Goal: Find contact information: Find contact information

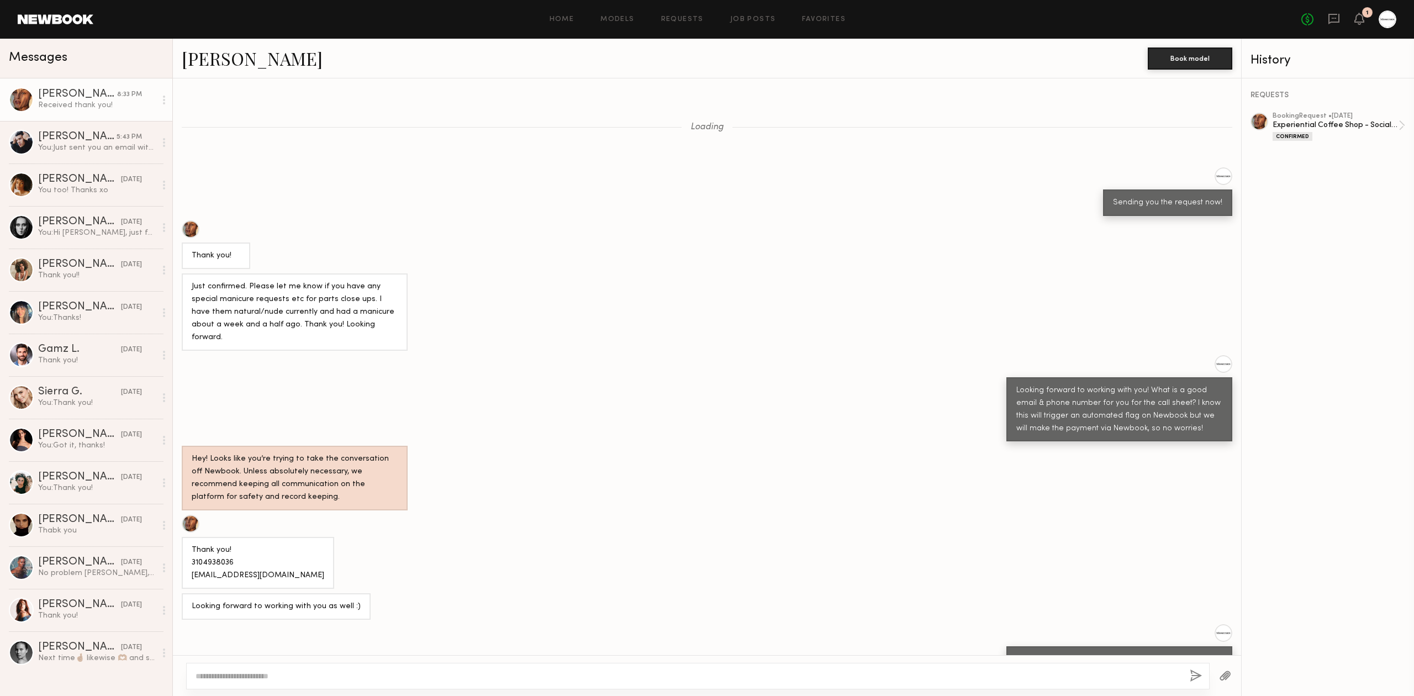
scroll to position [388, 0]
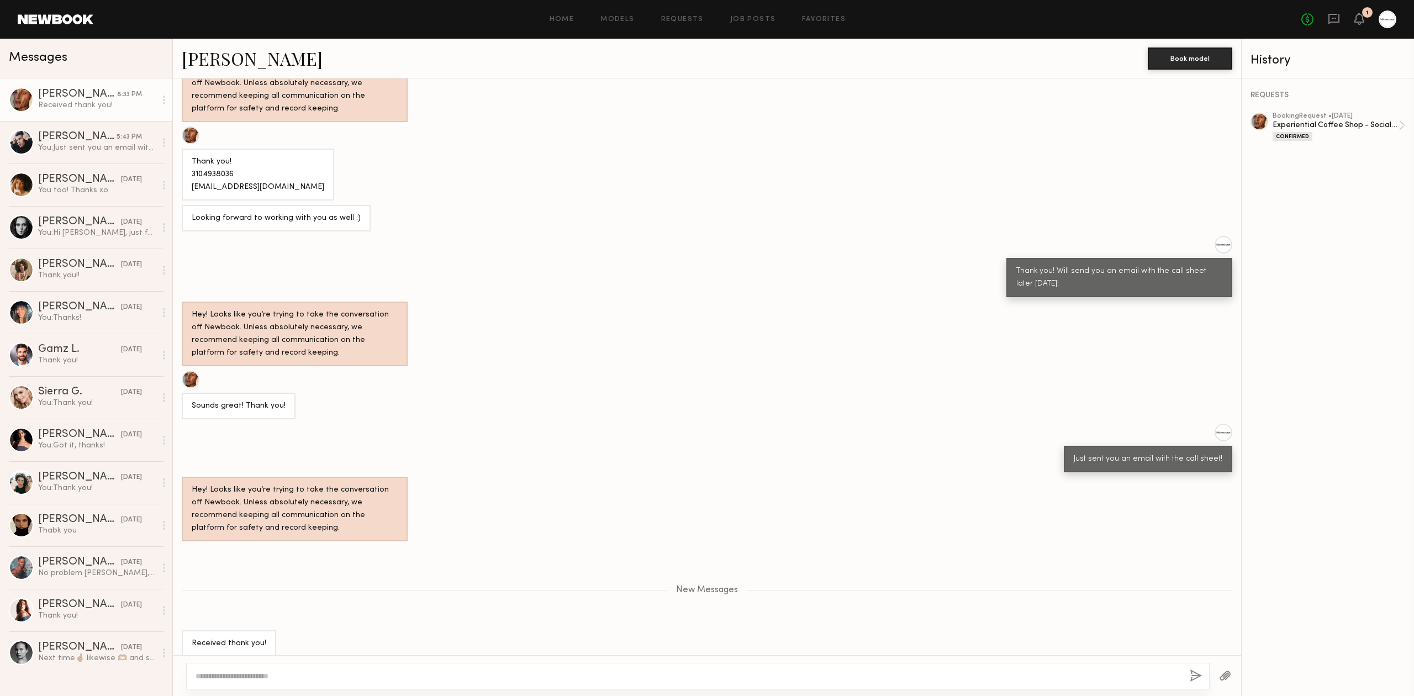
click at [224, 160] on div "Thank you! 3104938036 [EMAIL_ADDRESS][DOMAIN_NAME]" at bounding box center [258, 175] width 133 height 38
copy div "3104938036"
click at [54, 133] on div "[PERSON_NAME]" at bounding box center [77, 136] width 78 height 11
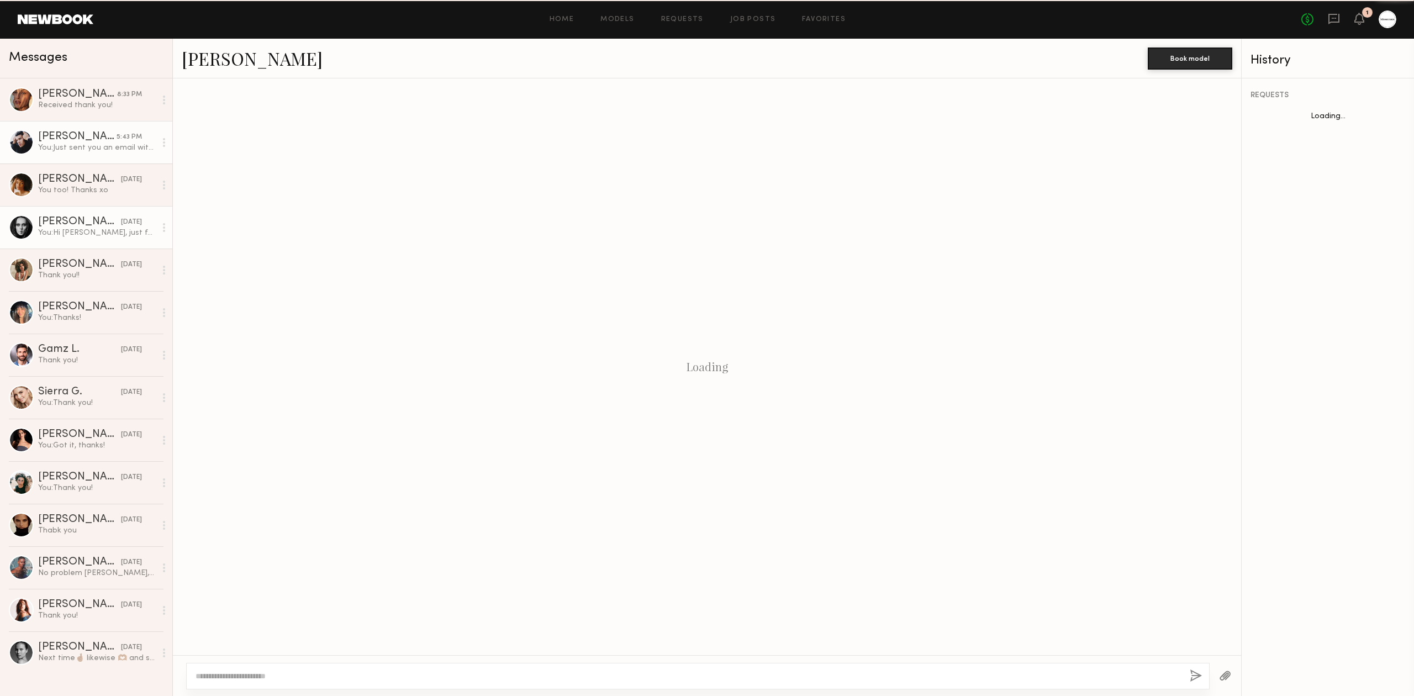
scroll to position [439, 0]
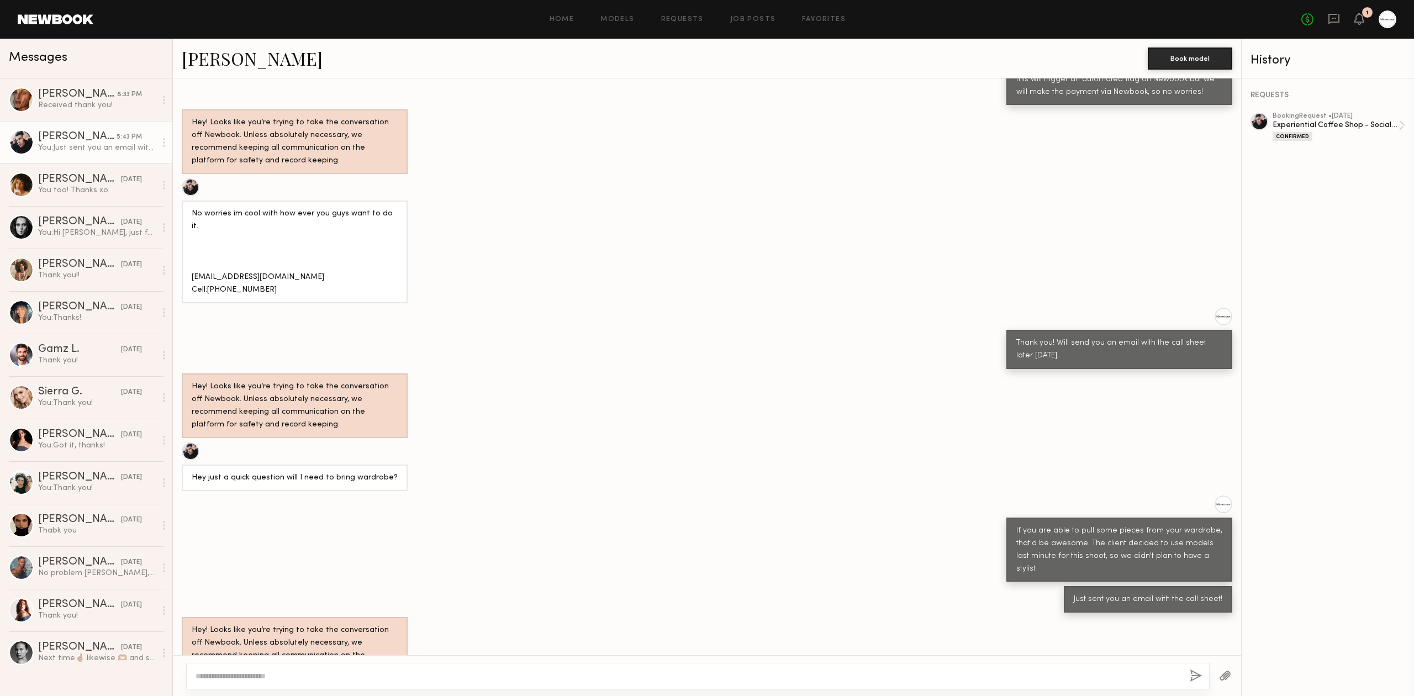
click at [231, 273] on div "No worries im cool with how ever you guys want to do it. Kscollins2464@gmail.co…" at bounding box center [295, 252] width 206 height 89
click at [231, 268] on div "No worries im cool with how ever you guys want to do it. Kscollins2464@gmail.co…" at bounding box center [295, 252] width 206 height 89
copy div "3175566235"
click at [97, 96] on div "Nicole C." at bounding box center [77, 94] width 79 height 11
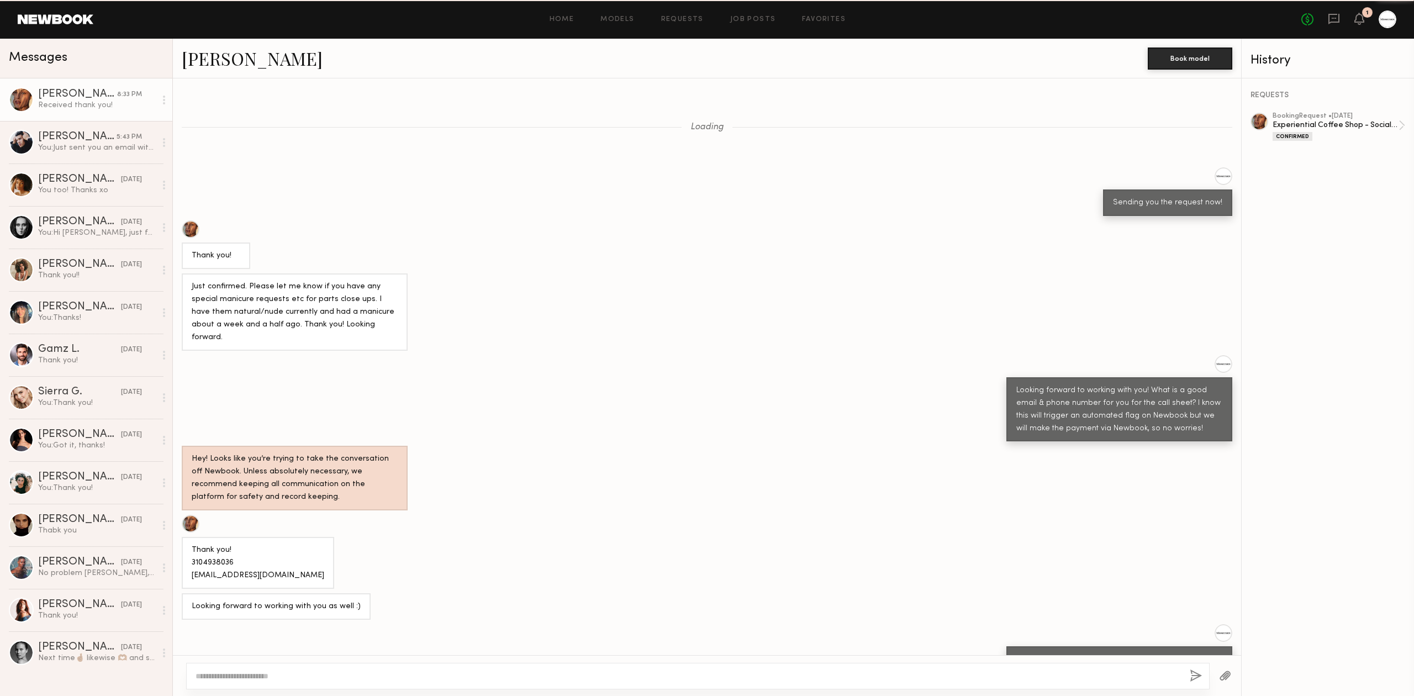
scroll to position [303, 0]
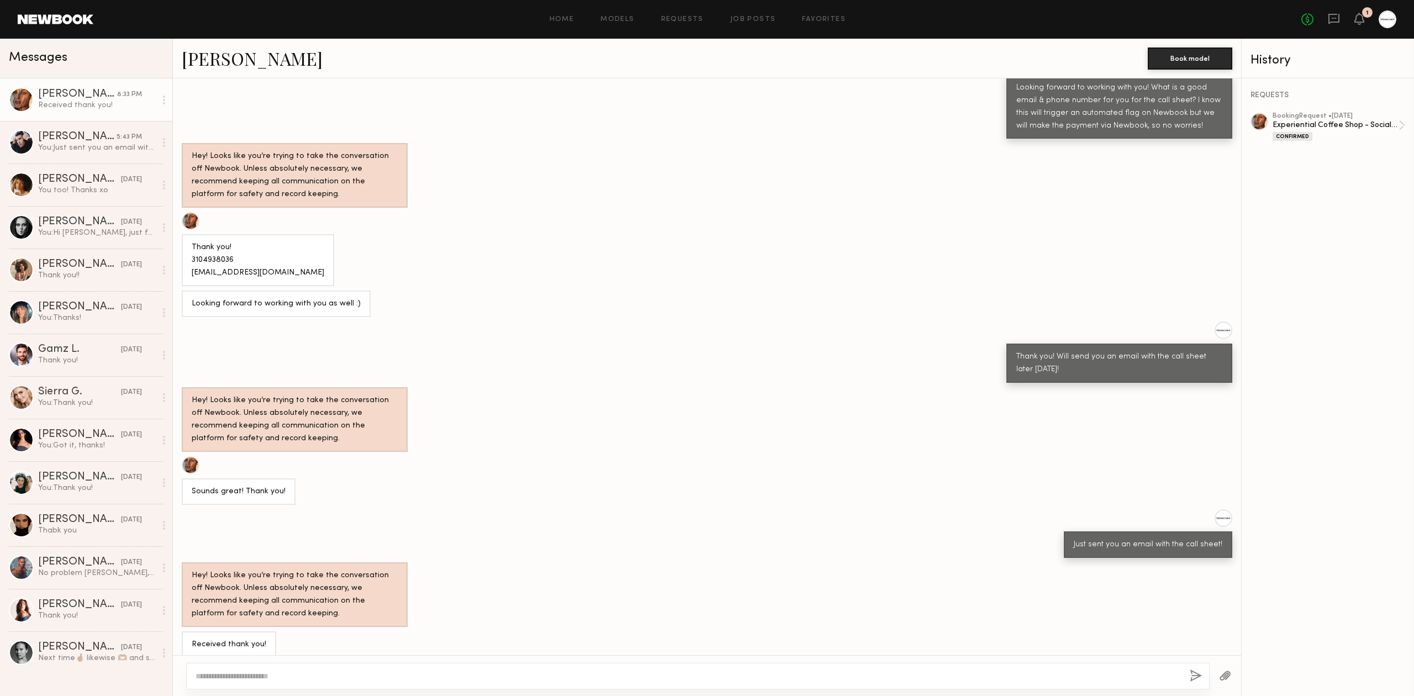
click at [238, 261] on div "Thank you! 3104938036 Nicolekristinecastillo@yahoo.com" at bounding box center [258, 260] width 133 height 38
copy div "Nicolekristinecastillo@yahoo.com"
click at [70, 139] on div "Keith C." at bounding box center [77, 136] width 78 height 11
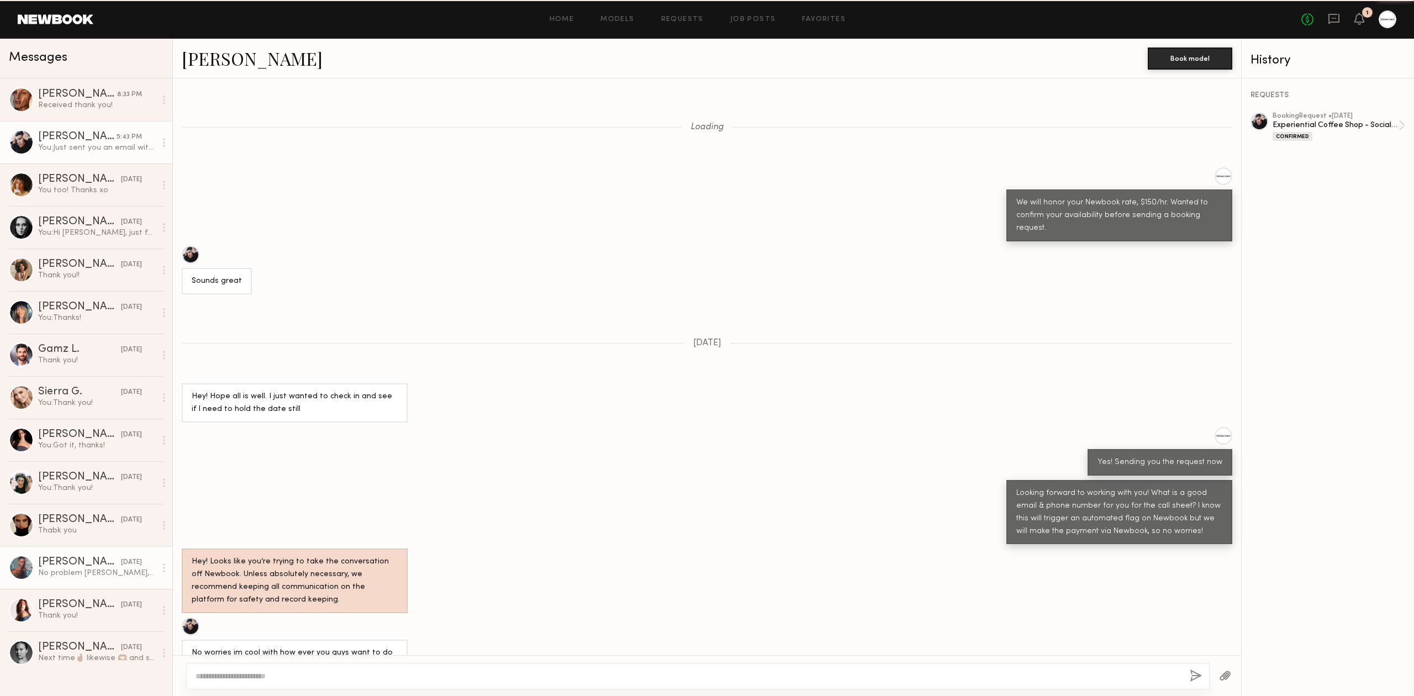
scroll to position [439, 0]
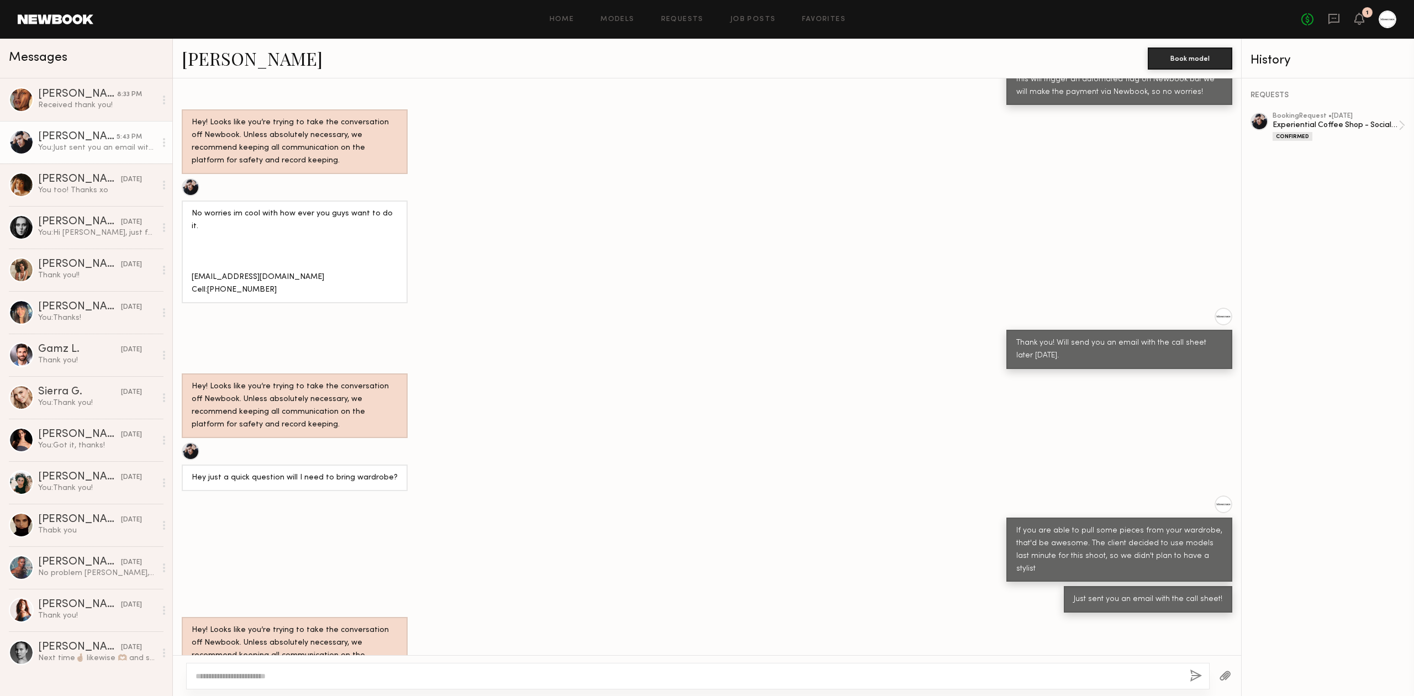
click at [242, 253] on div "No worries im cool with how ever you guys want to do it. Kscollins2464@gmail.co…" at bounding box center [295, 252] width 206 height 89
copy div "Kscollins2464@gmail.com"
click at [205, 61] on link "Keith C." at bounding box center [252, 58] width 141 height 24
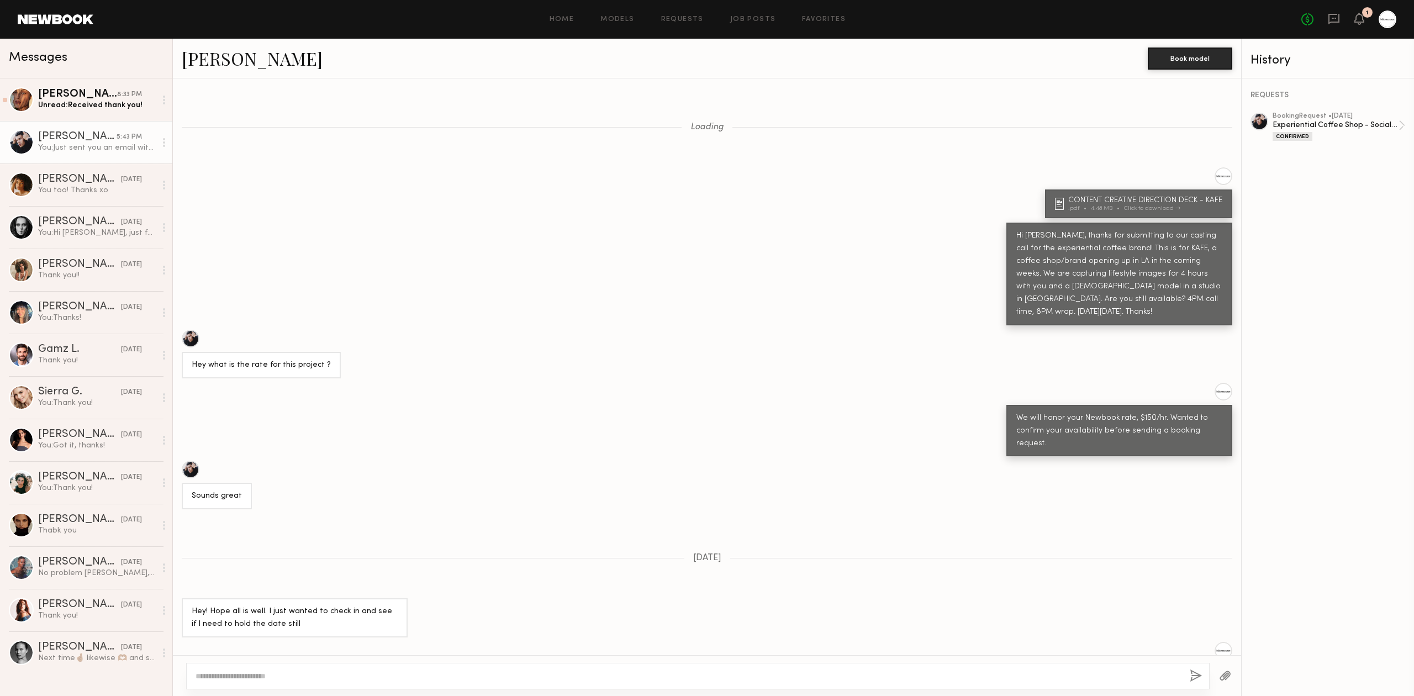
scroll to position [641, 0]
